Goal: Find specific page/section: Find specific page/section

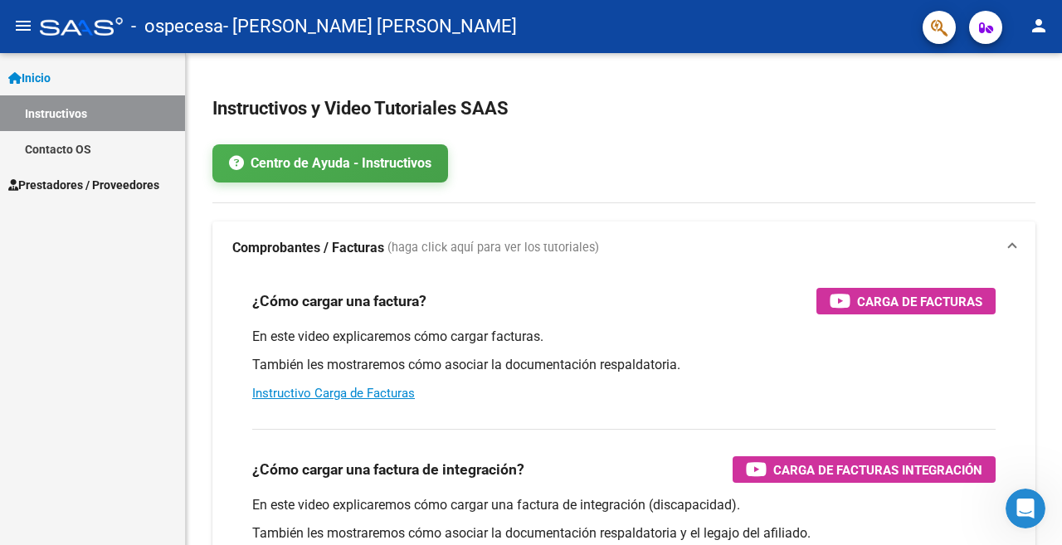
click at [22, 32] on mat-icon "menu" at bounding box center [23, 26] width 20 height 20
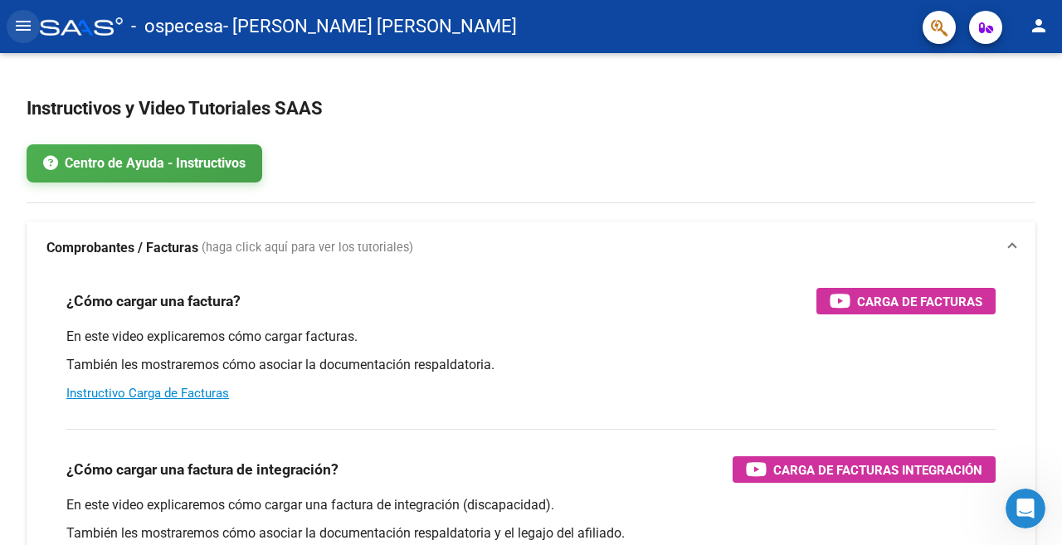
click at [22, 32] on mat-icon "menu" at bounding box center [23, 26] width 20 height 20
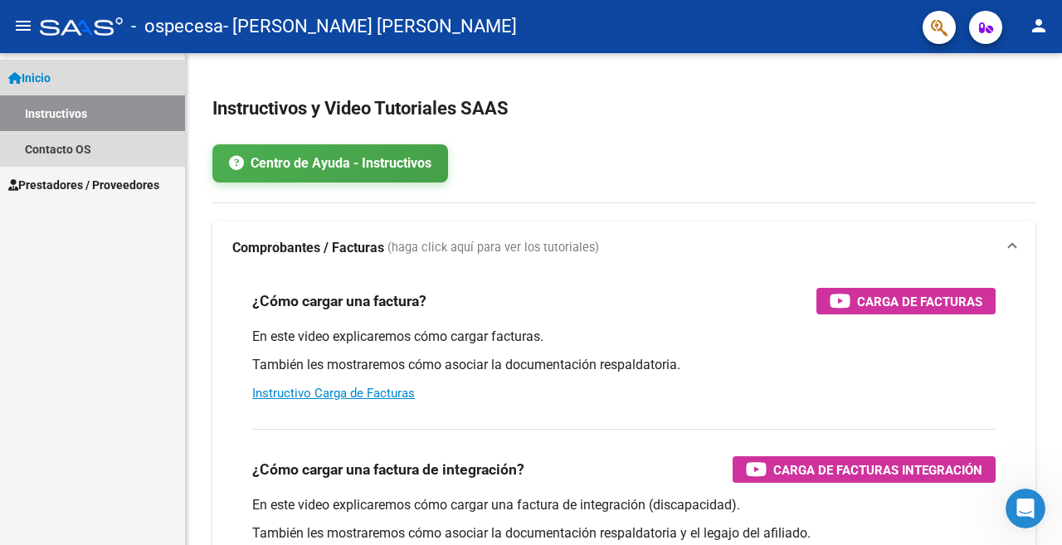
click at [48, 78] on span "Inicio" at bounding box center [29, 78] width 42 height 18
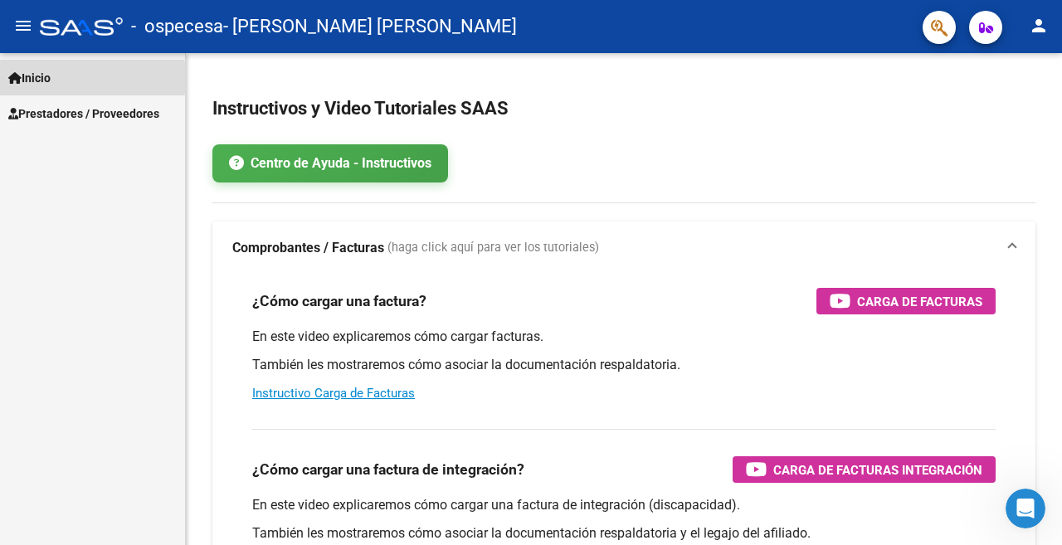
click at [48, 78] on span "Inicio" at bounding box center [29, 78] width 42 height 18
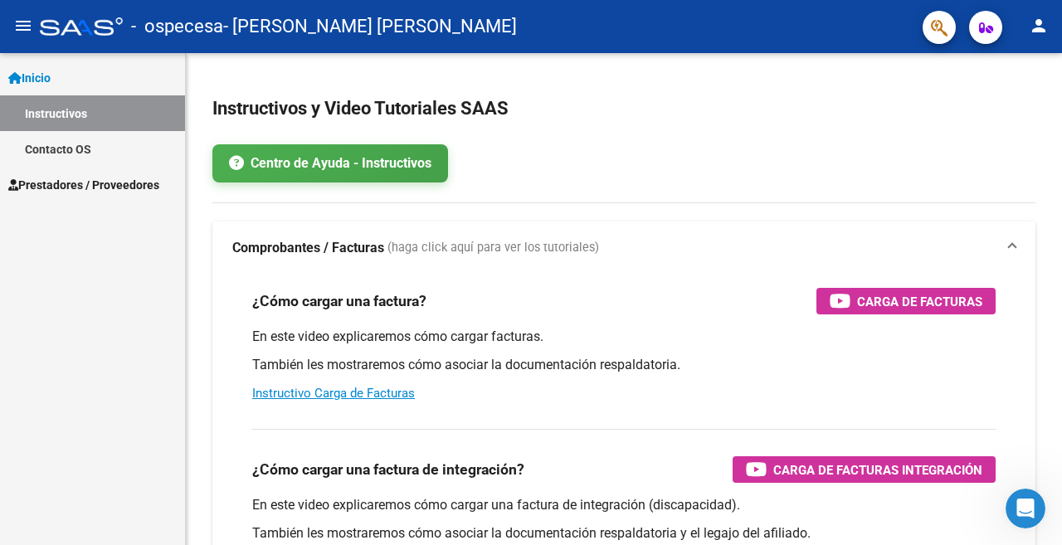
click at [85, 179] on span "Prestadores / Proveedores" at bounding box center [83, 185] width 151 height 18
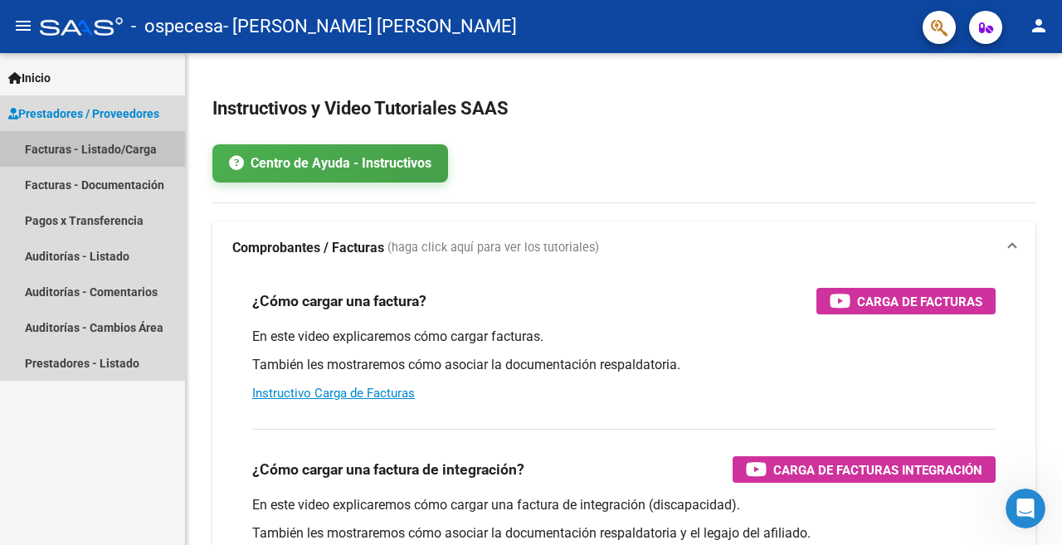
click at [122, 143] on link "Facturas - Listado/Carga" at bounding box center [92, 149] width 185 height 36
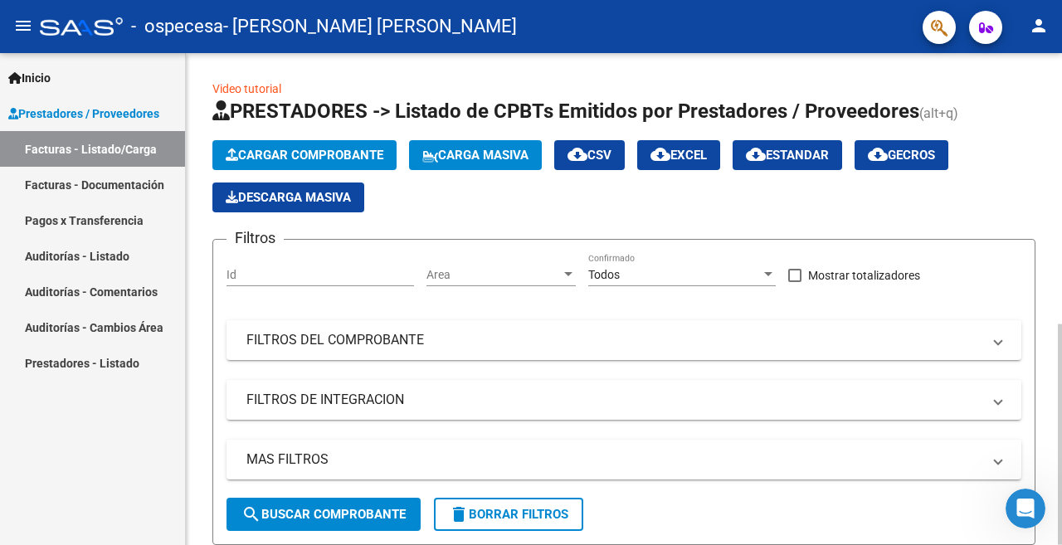
scroll to position [295, 0]
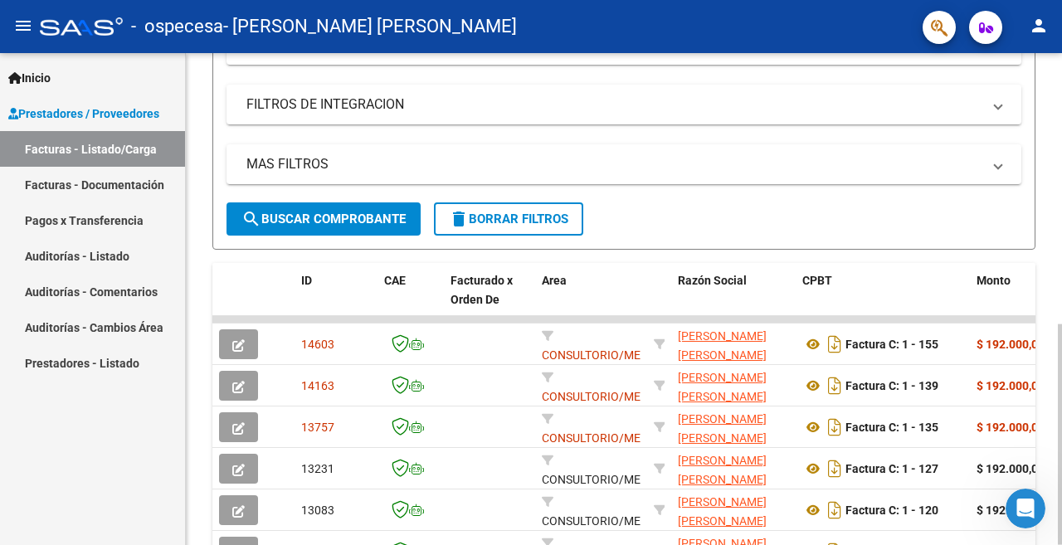
click at [1047, 324] on div at bounding box center [1059, 434] width 4 height 221
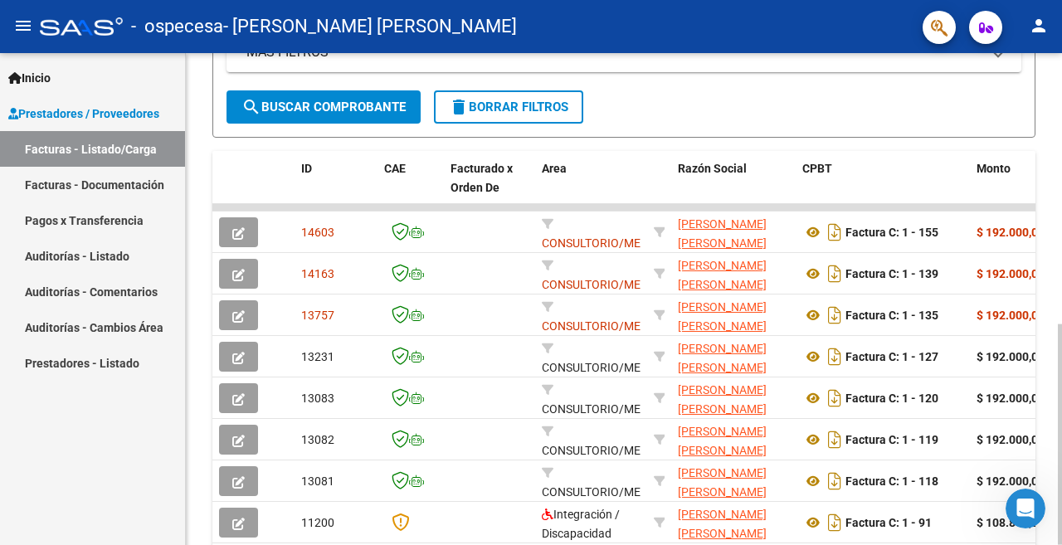
click at [1047, 324] on div at bounding box center [1059, 434] width 4 height 221
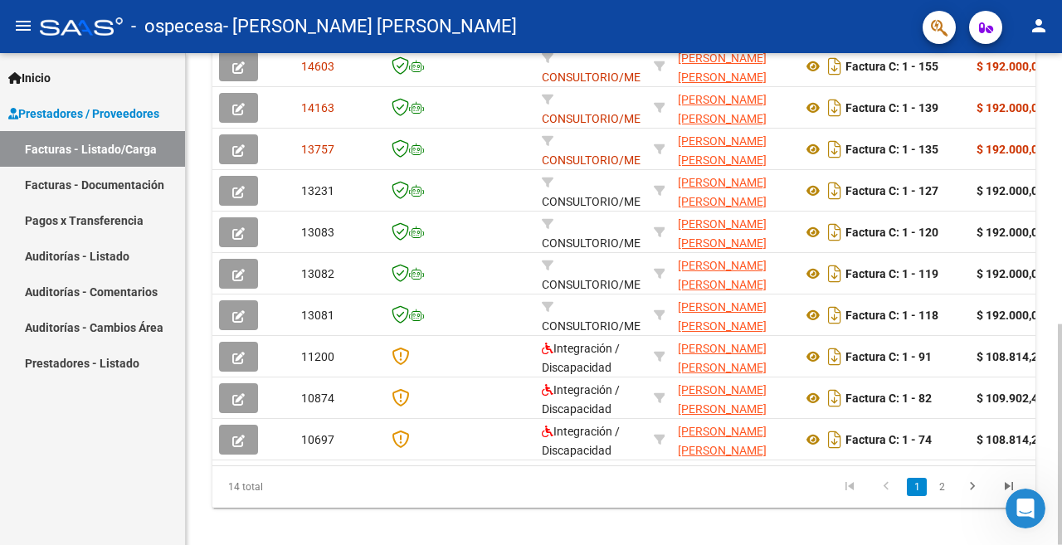
scroll to position [576, 0]
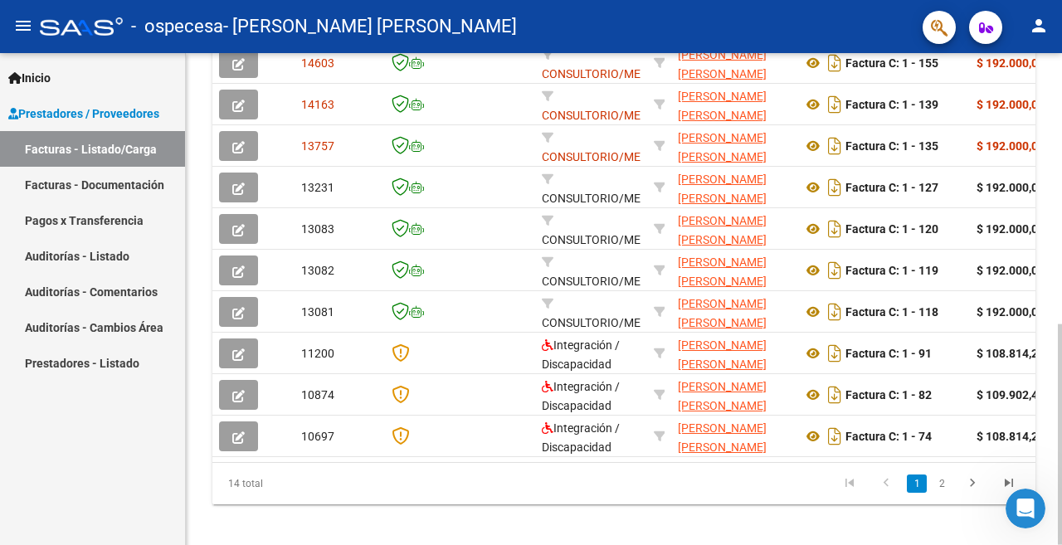
click at [1047, 398] on div at bounding box center [1059, 434] width 4 height 221
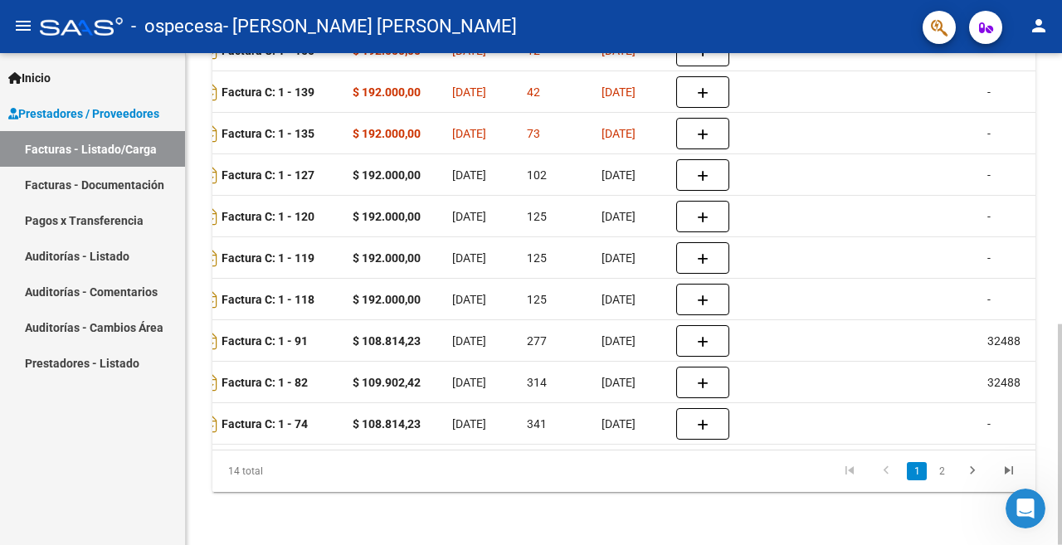
scroll to position [603, 0]
click at [1047, 381] on div at bounding box center [1059, 434] width 4 height 221
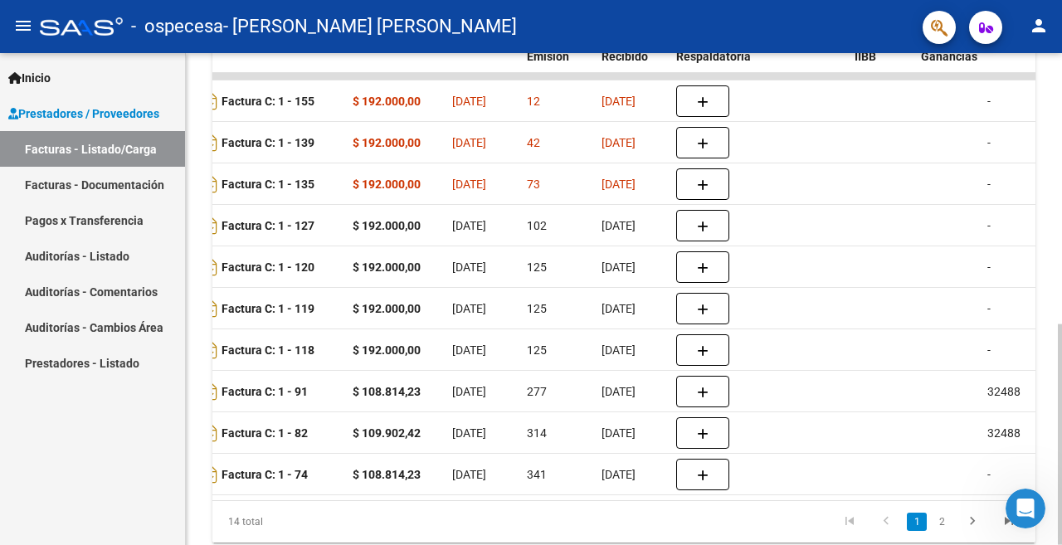
scroll to position [562, 0]
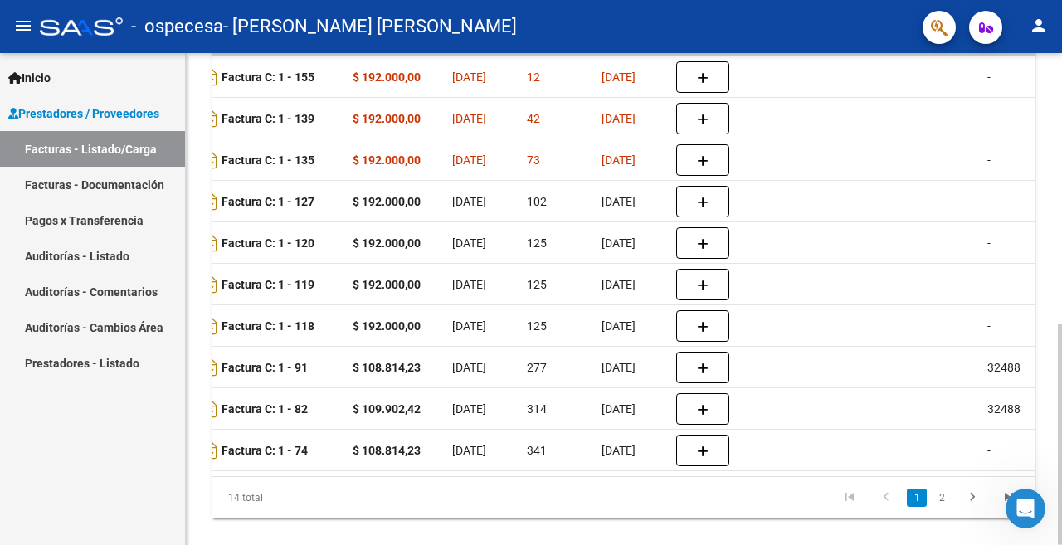
click at [1047, 348] on div at bounding box center [1059, 434] width 4 height 221
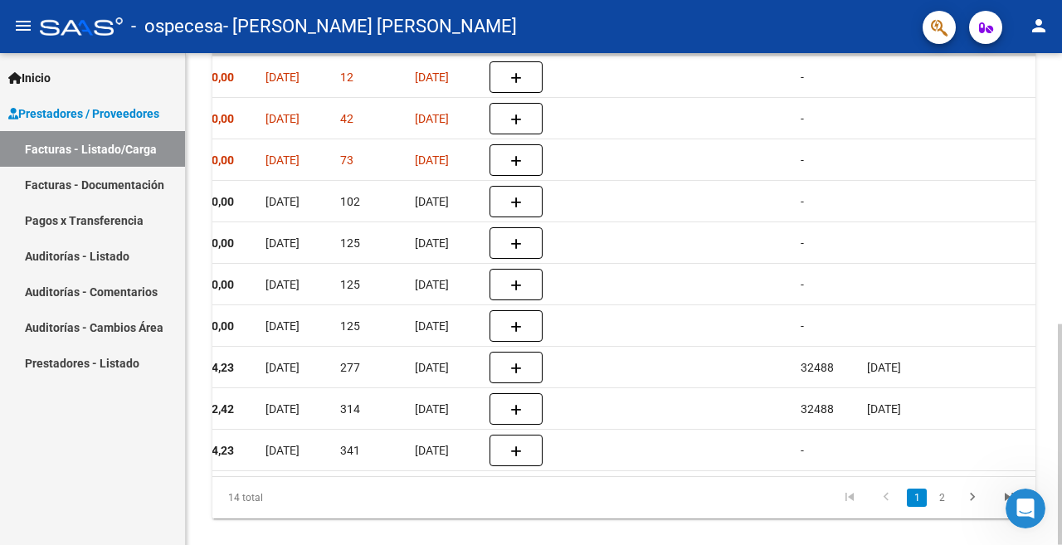
scroll to position [603, 0]
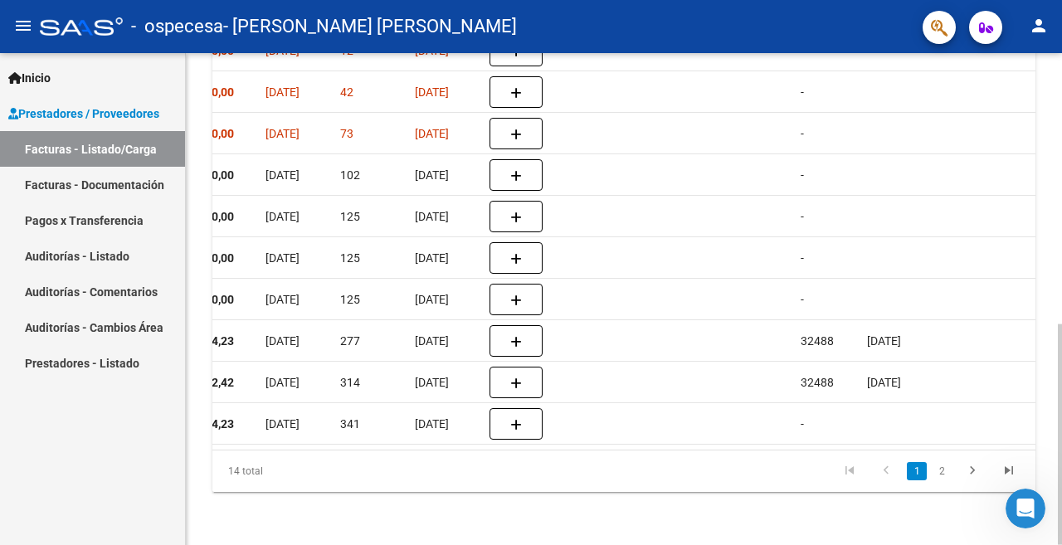
click at [1047, 375] on div at bounding box center [1059, 434] width 4 height 221
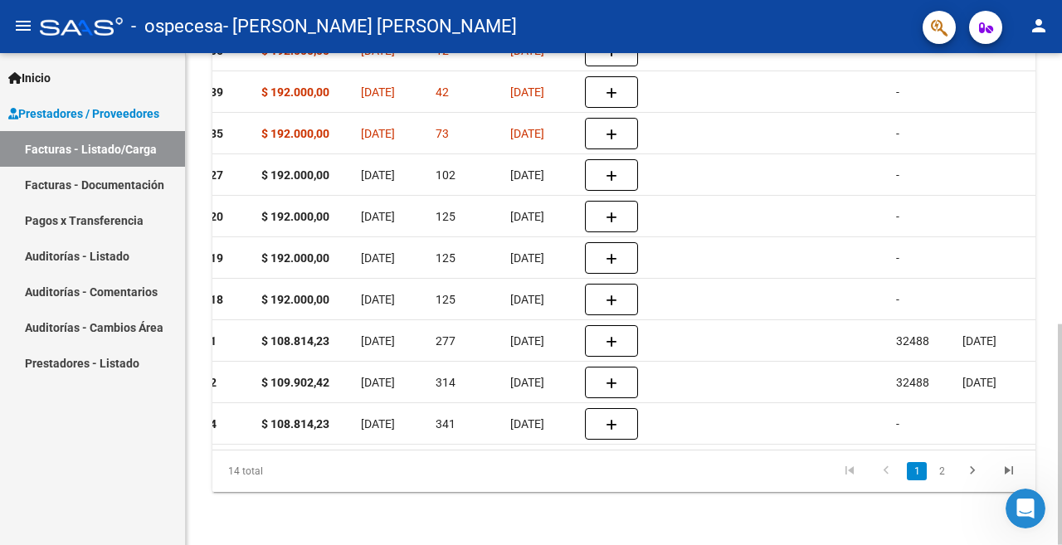
scroll to position [0, 722]
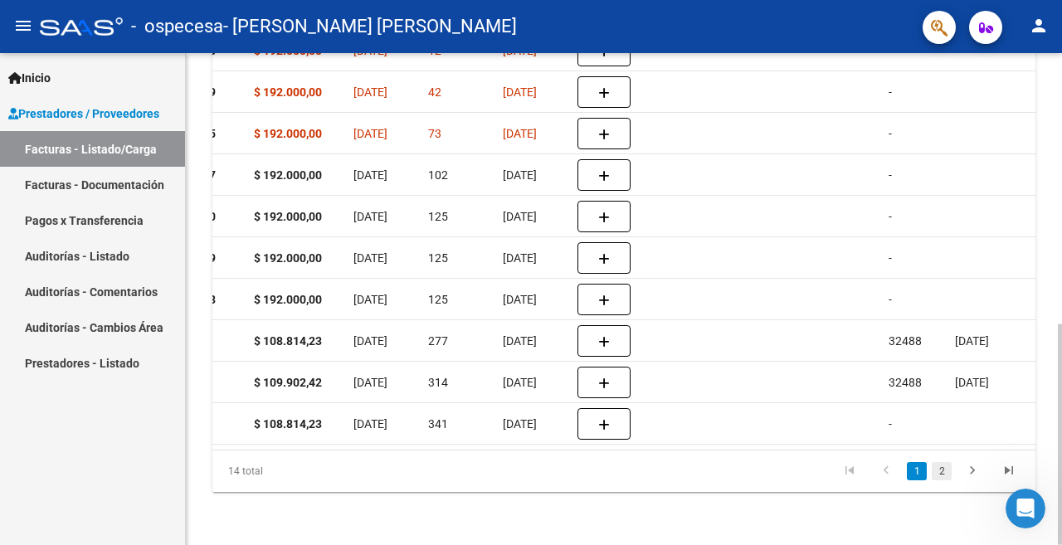
click at [948, 468] on link "2" at bounding box center [941, 471] width 20 height 18
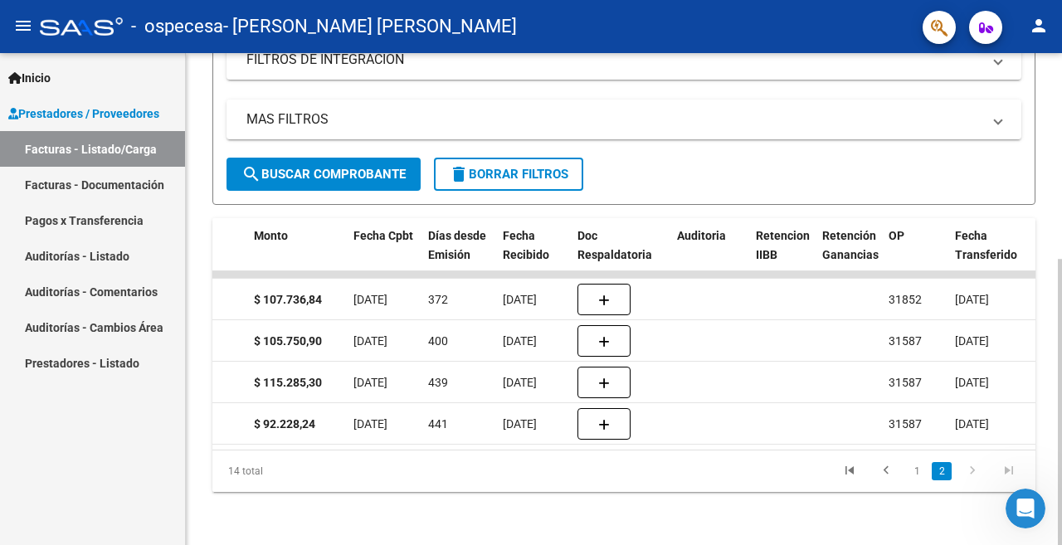
scroll to position [354, 0]
click at [1047, 358] on div at bounding box center [1059, 402] width 4 height 286
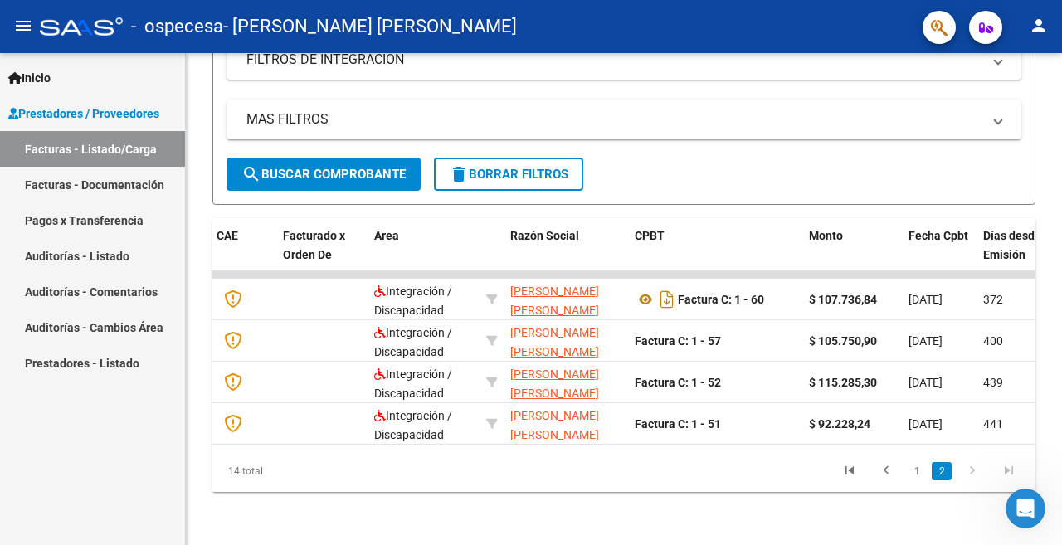
click at [1047, 426] on div at bounding box center [1059, 402] width 4 height 286
click at [914, 473] on link "1" at bounding box center [916, 471] width 20 height 18
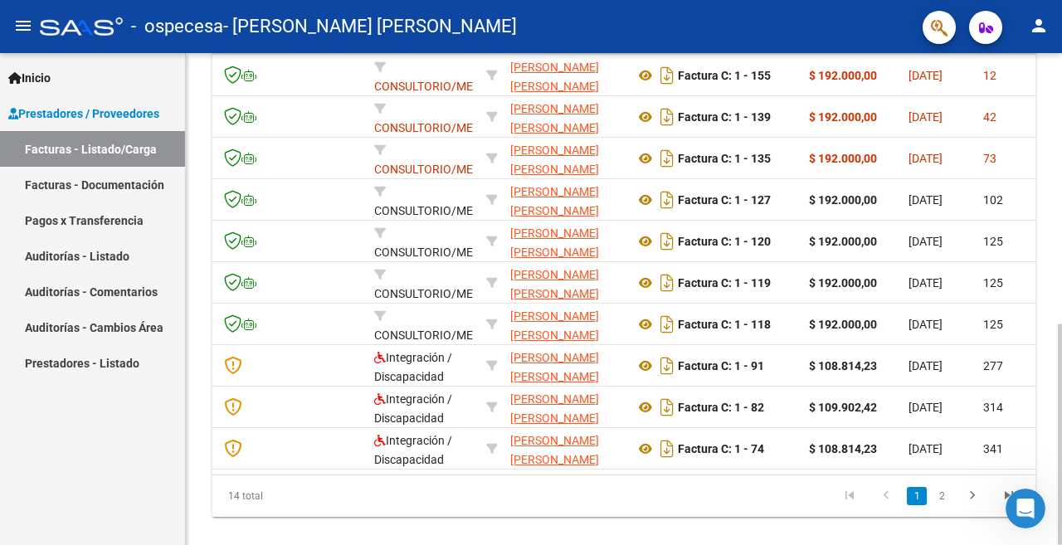
scroll to position [566, 0]
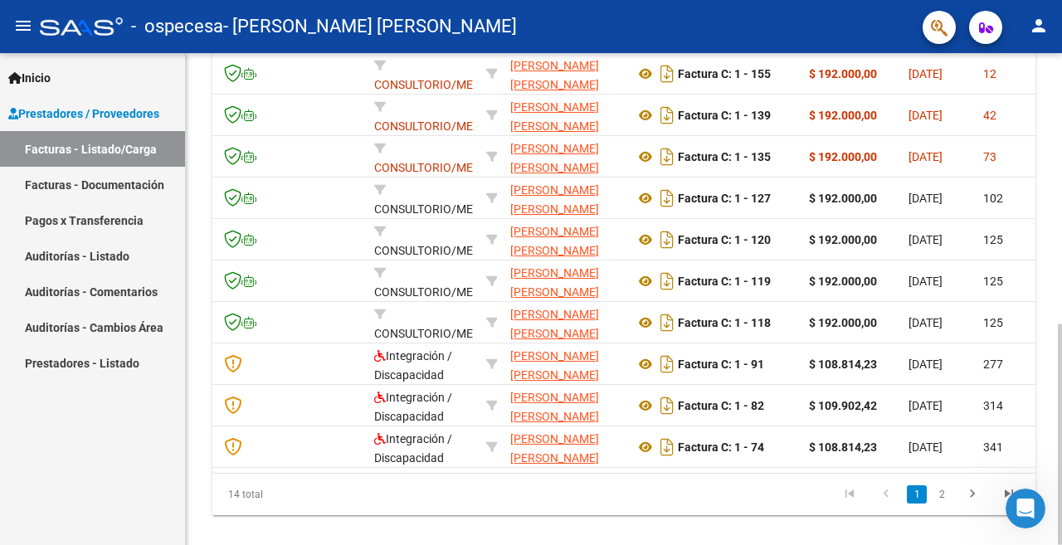
click at [1047, 333] on div at bounding box center [1059, 434] width 4 height 221
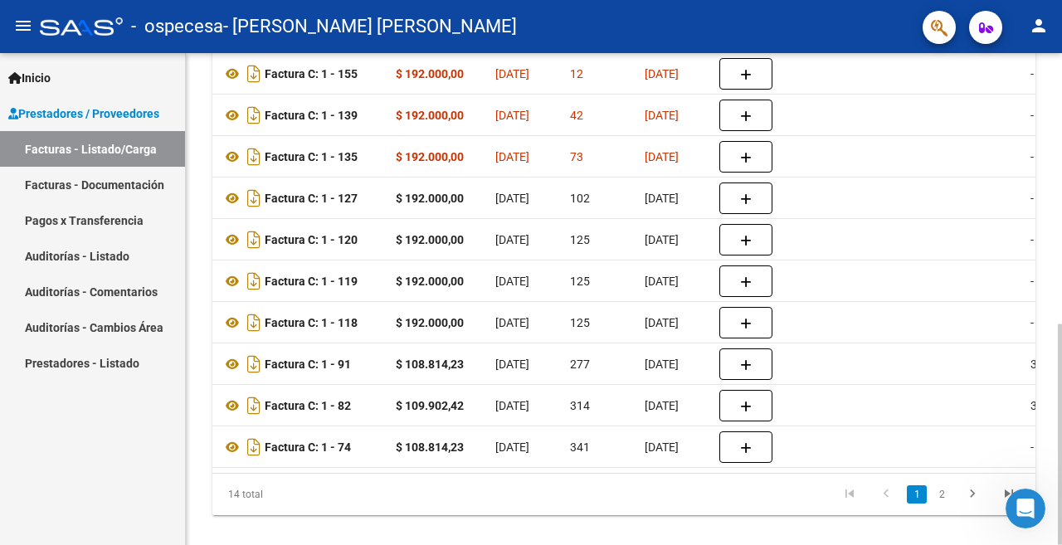
scroll to position [0, 605]
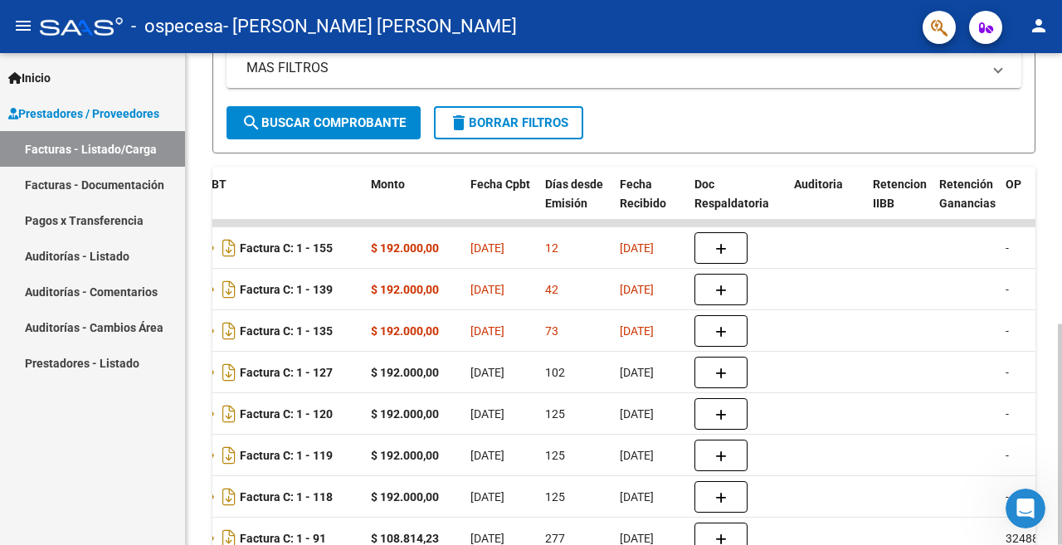
click at [1047, 324] on div at bounding box center [1059, 434] width 4 height 221
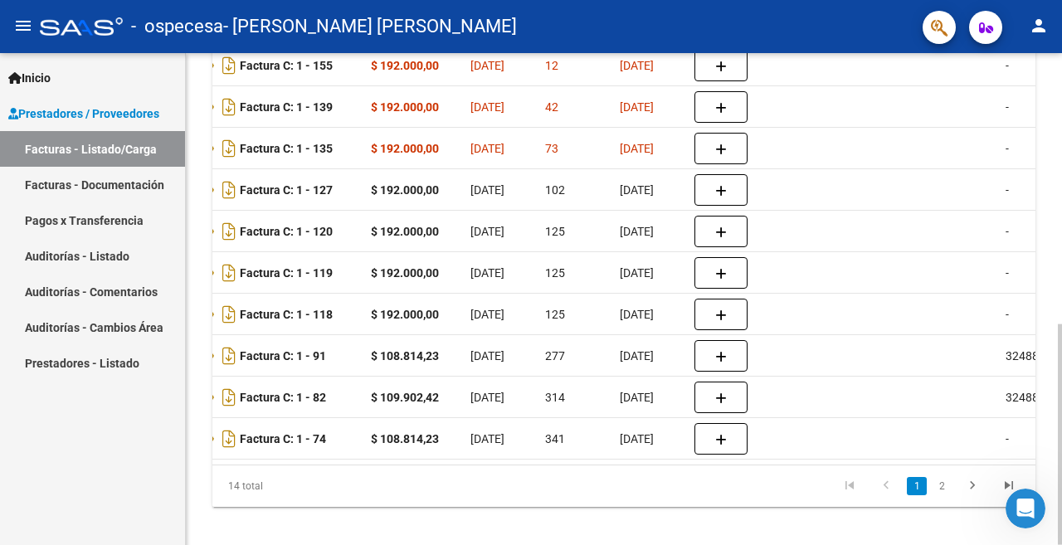
scroll to position [576, 0]
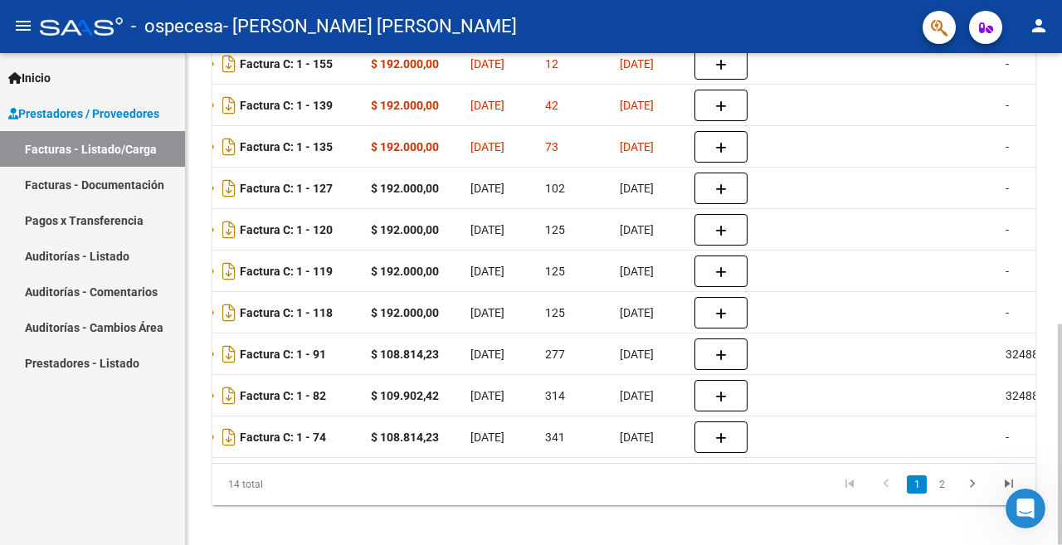
click at [1047, 376] on div at bounding box center [1059, 434] width 4 height 221
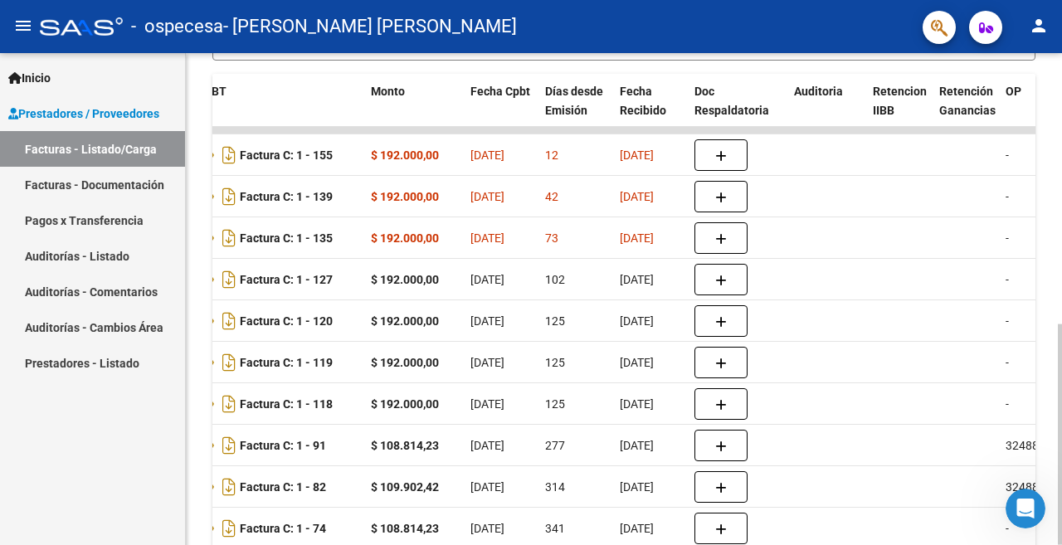
scroll to position [483, 0]
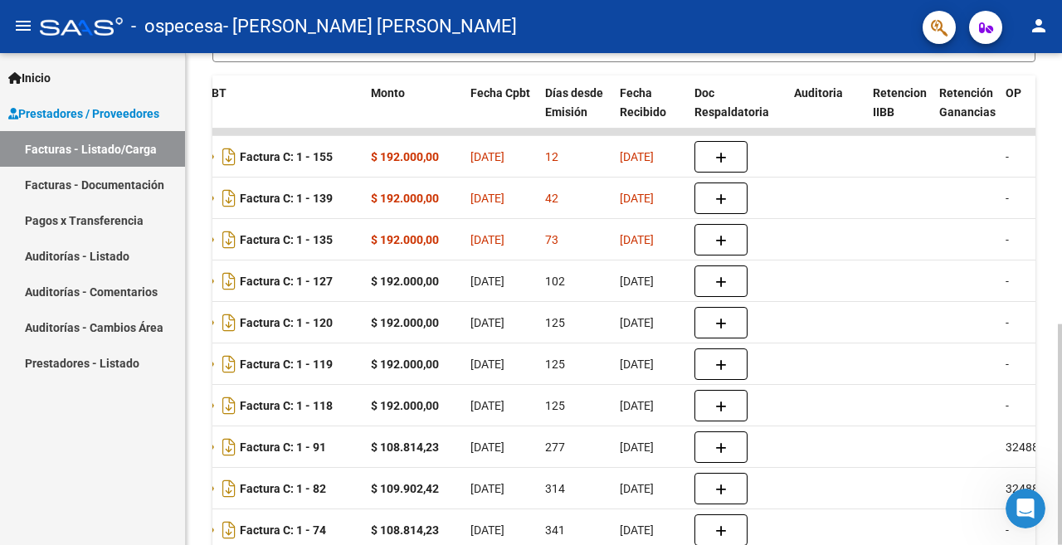
click at [1047, 324] on div at bounding box center [1059, 434] width 4 height 221
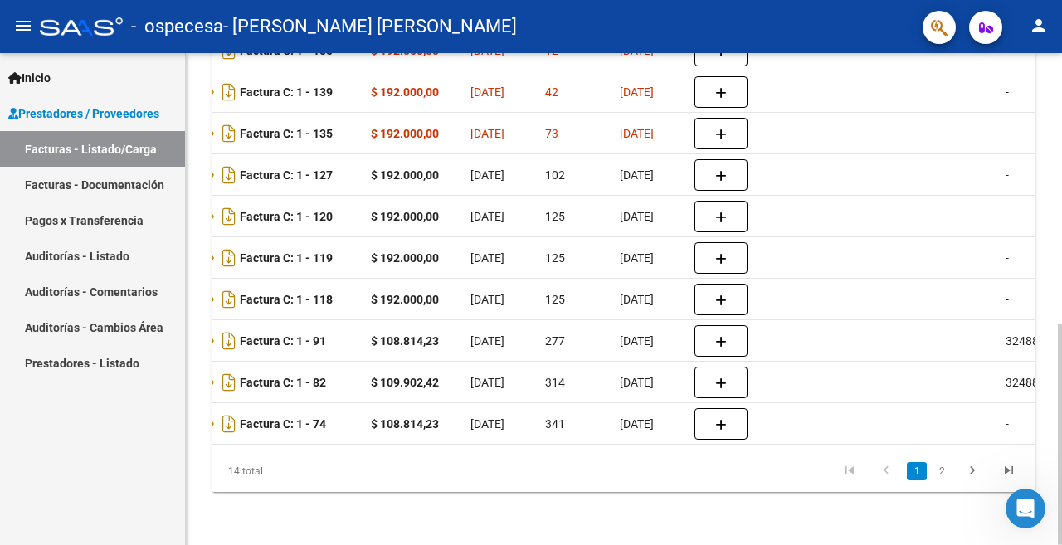
click at [1047, 354] on div at bounding box center [1059, 434] width 4 height 221
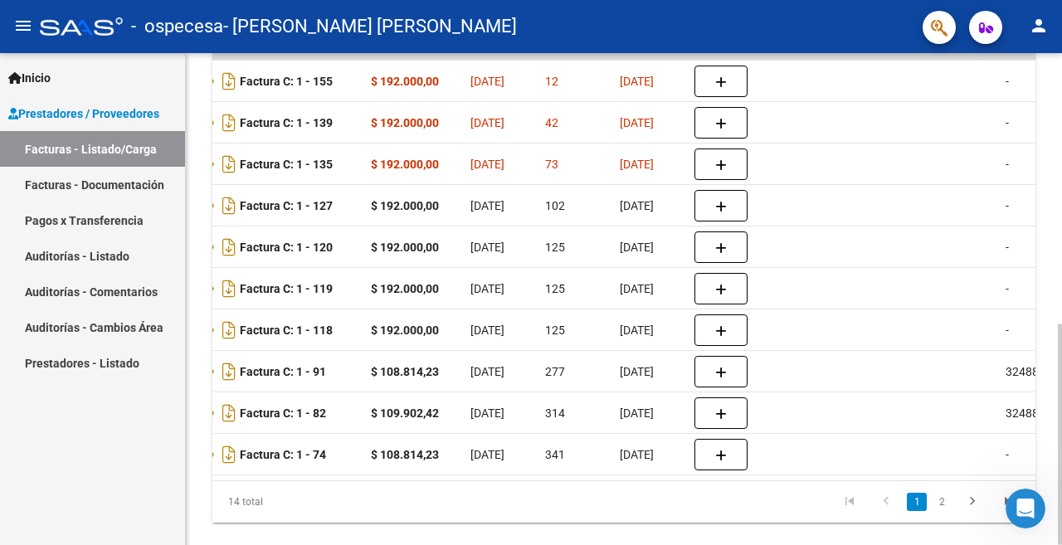
scroll to position [527, 0]
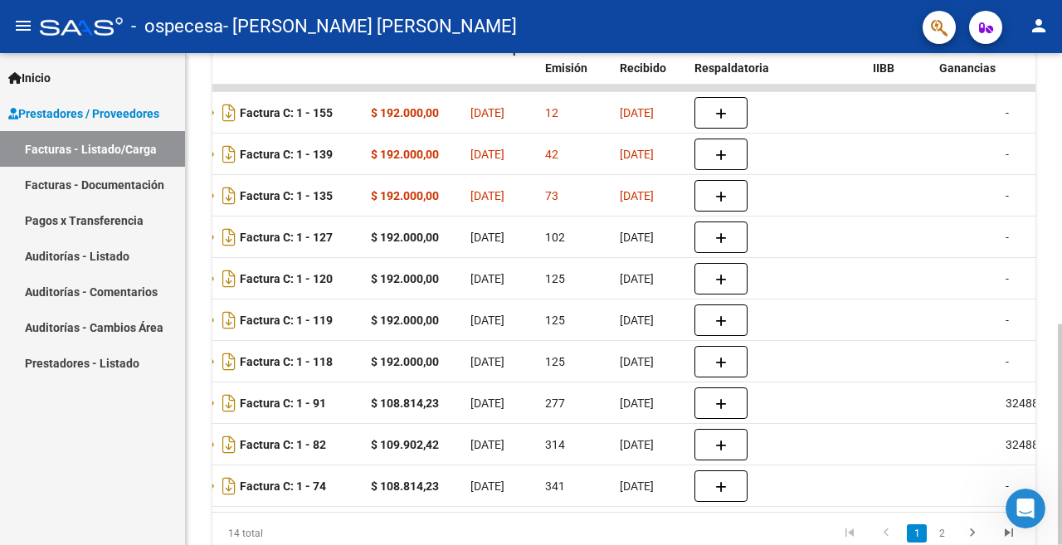
click at [1047, 324] on div at bounding box center [1059, 434] width 4 height 221
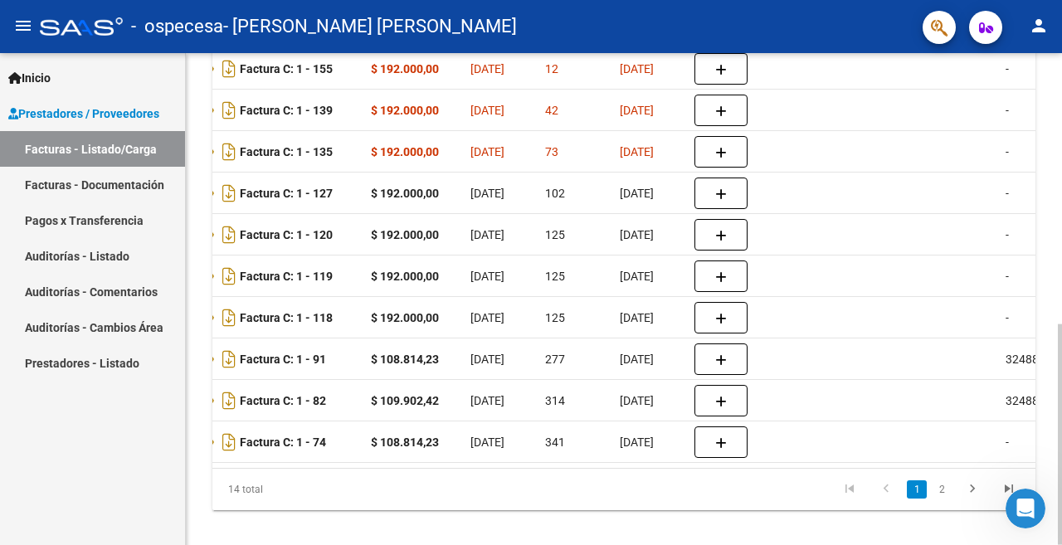
scroll to position [543, 0]
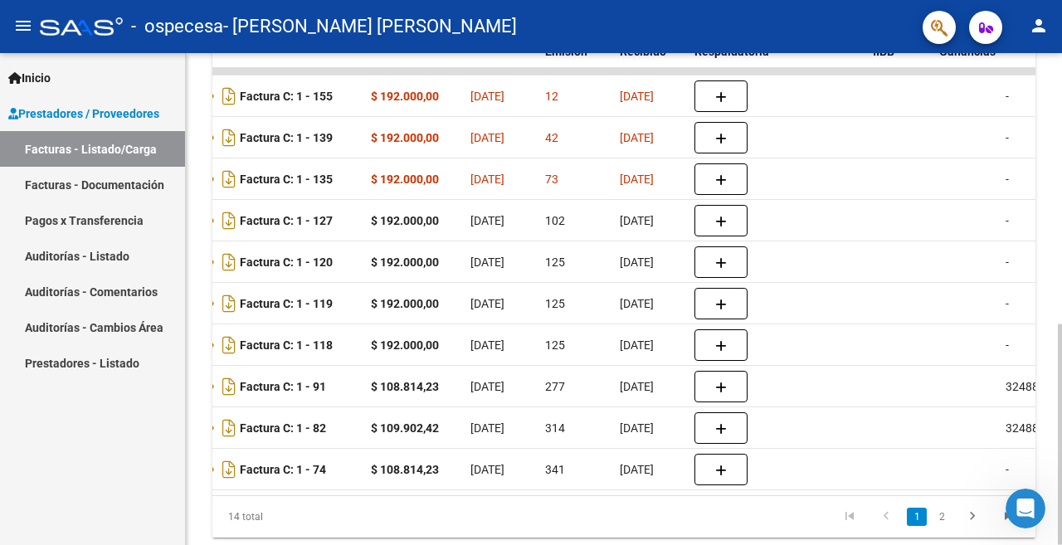
click at [1047, 324] on div at bounding box center [1059, 434] width 4 height 221
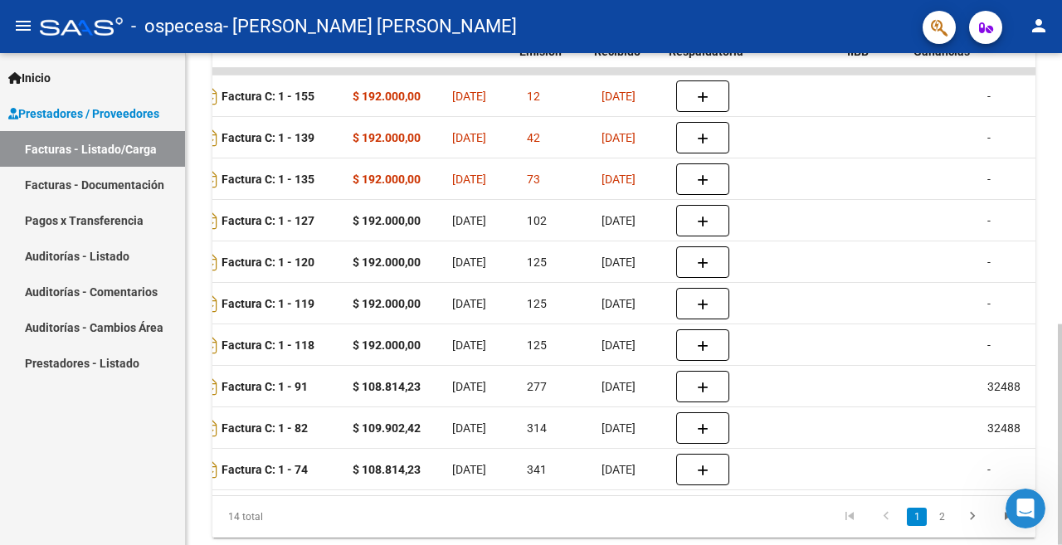
scroll to position [0, 645]
